Goal: Check status: Check status

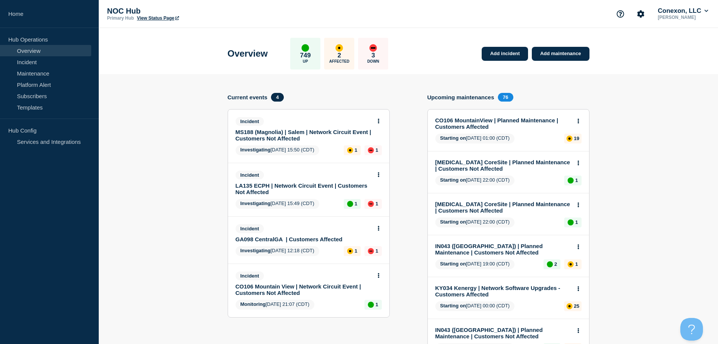
click at [412, 10] on div "NOC Hub Primary Hub View Status Page Conexon, LLC [PERSON_NAME]" at bounding box center [409, 14] width 620 height 28
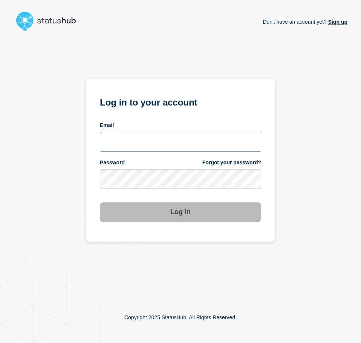
click at [196, 144] on input "email input" at bounding box center [180, 142] width 161 height 20
click at [0, 343] on com-1password-button at bounding box center [0, 343] width 0 height 0
click at [161, 148] on input "email input" at bounding box center [180, 142] width 161 height 20
click at [169, 140] on input "email input" at bounding box center [180, 142] width 161 height 20
click at [168, 141] on input "email input" at bounding box center [180, 142] width 161 height 20
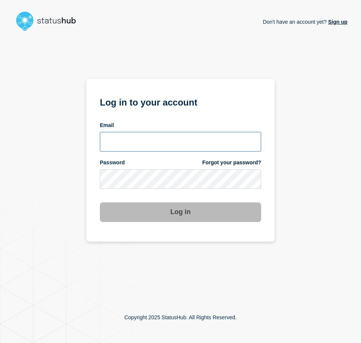
click at [189, 138] on input "email input" at bounding box center [180, 142] width 161 height 20
type input "caleb.stahr@conexon.us"
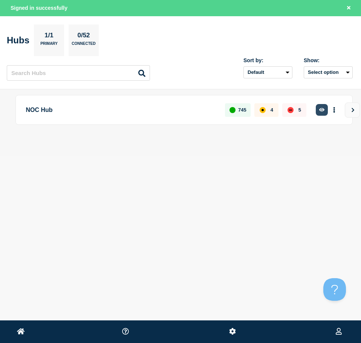
click at [326, 110] on button "button" at bounding box center [322, 110] width 12 height 12
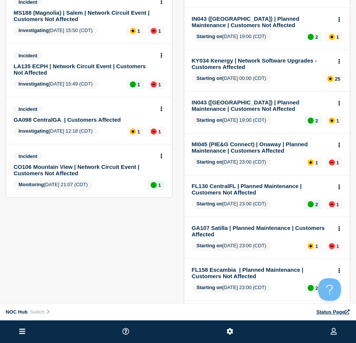
scroll to position [151, 0]
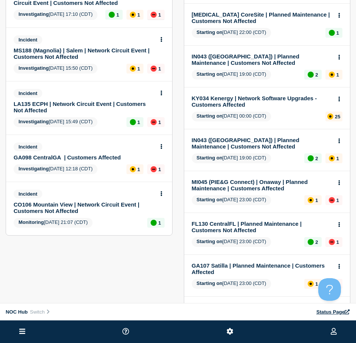
click at [75, 155] on link "GA098 CentralGA | Customers Affected" at bounding box center [84, 157] width 141 height 6
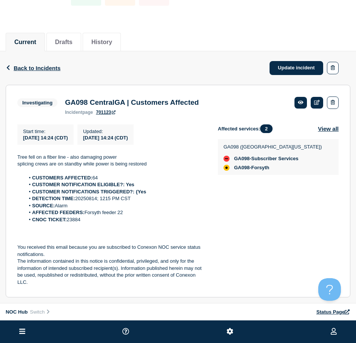
scroll to position [75, 0]
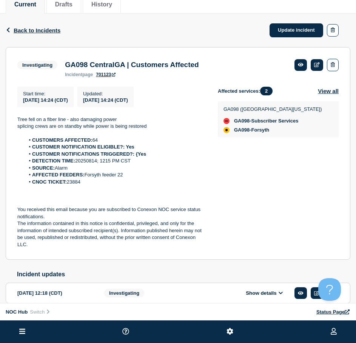
drag, startPoint x: 136, startPoint y: 74, endPoint x: 144, endPoint y: 67, distance: 10.7
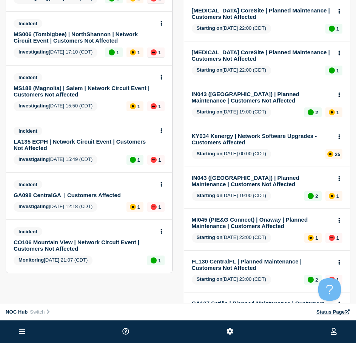
scroll to position [151, 0]
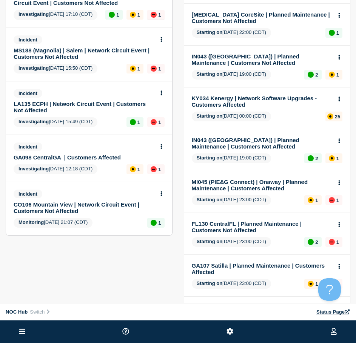
click at [64, 203] on link "CO106 Mountain View | Network Circuit Event | Customers Not Affected" at bounding box center [84, 207] width 141 height 13
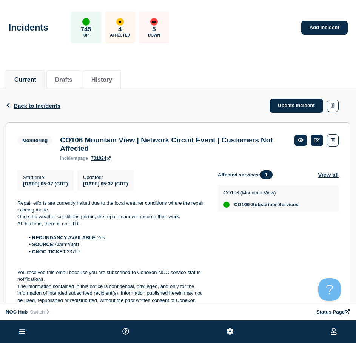
drag, startPoint x: 139, startPoint y: 76, endPoint x: 187, endPoint y: 89, distance: 50.4
